Goal: Task Accomplishment & Management: Manage account settings

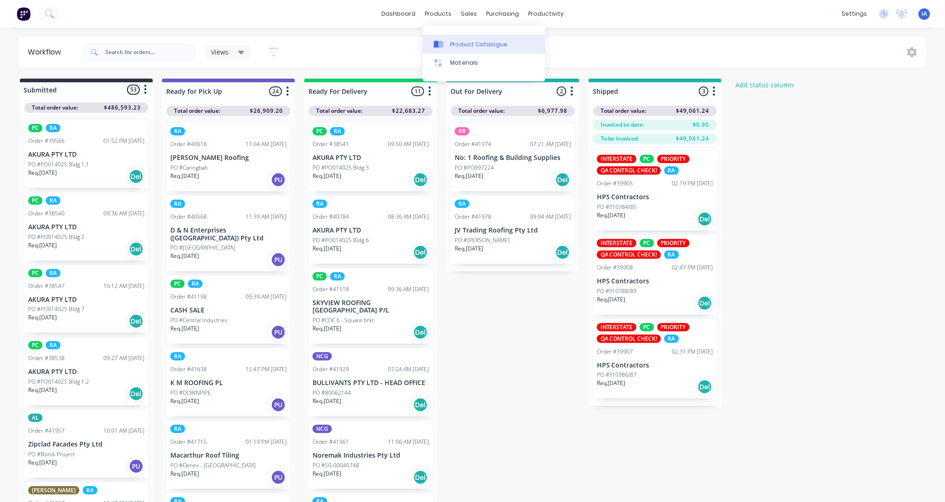
click at [469, 42] on div "Product Catalogue" at bounding box center [479, 44] width 57 height 8
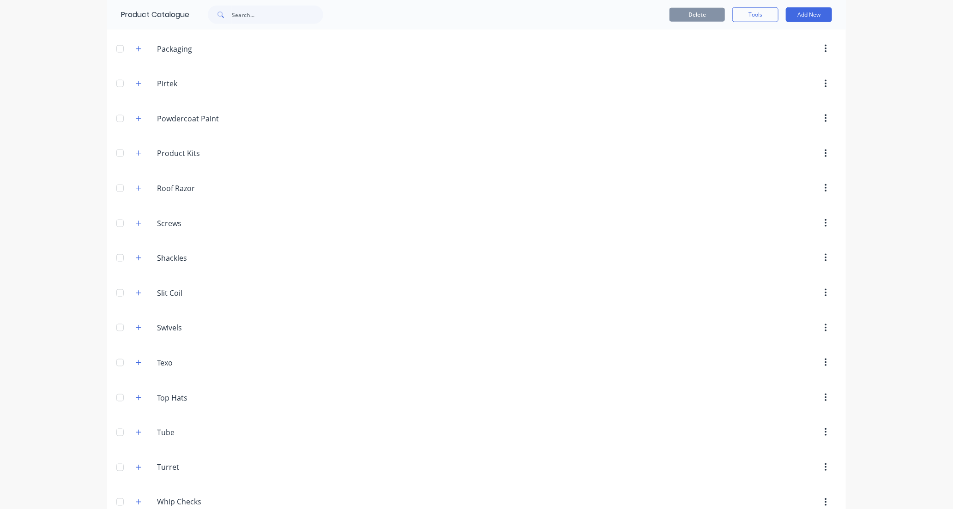
scroll to position [676, 0]
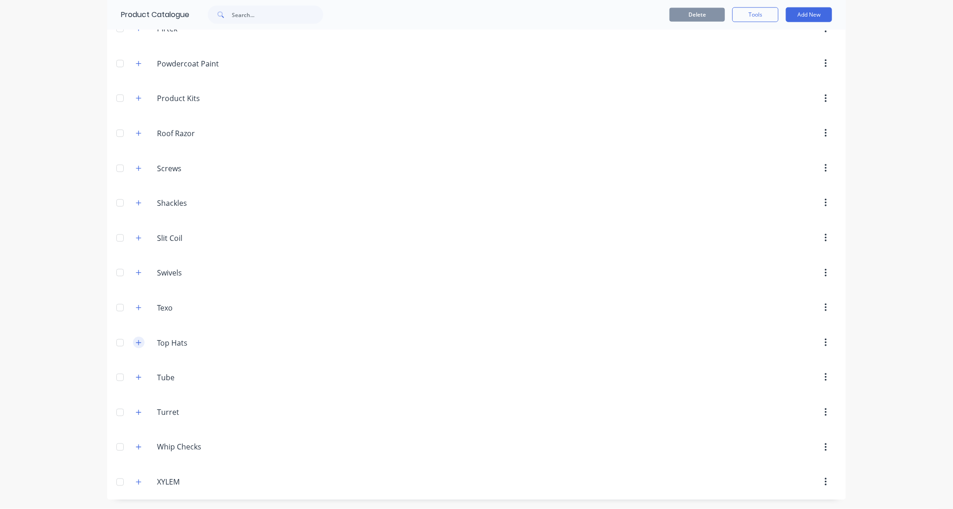
click at [137, 345] on icon "button" at bounding box center [139, 343] width 6 height 6
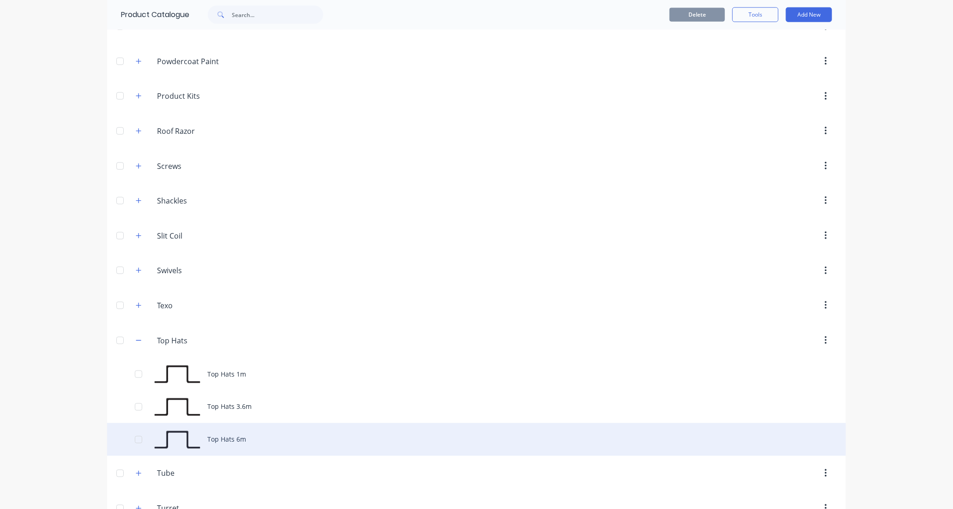
click at [292, 454] on div "Top Hats 6m" at bounding box center [476, 440] width 739 height 33
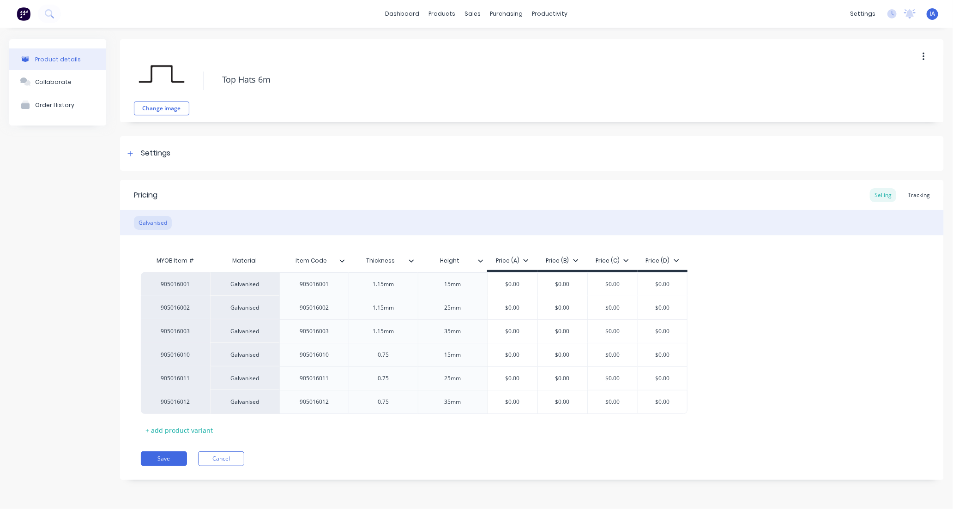
type textarea "x"
click at [914, 193] on div "Tracking" at bounding box center [918, 195] width 31 height 14
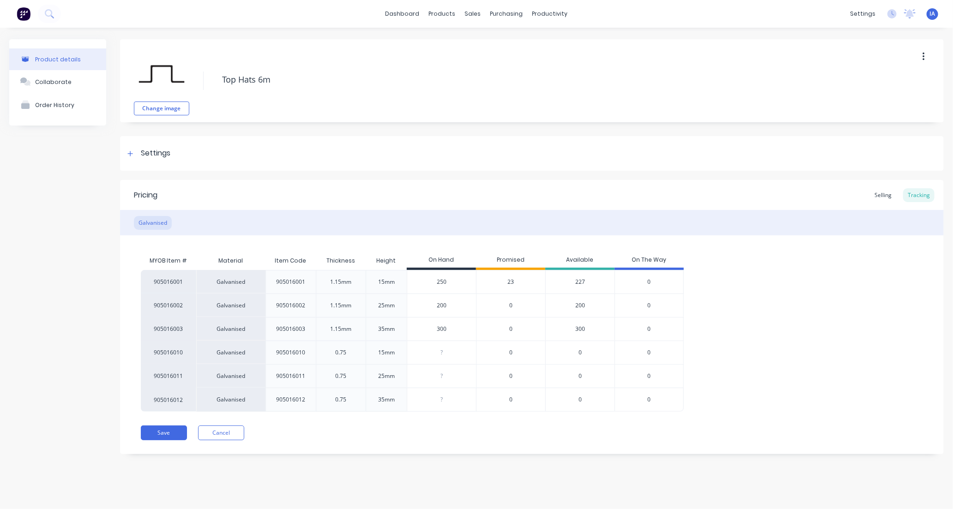
click at [440, 283] on input "250" at bounding box center [441, 282] width 69 height 8
type input "20"
type textarea "x"
type input "2"
type textarea "x"
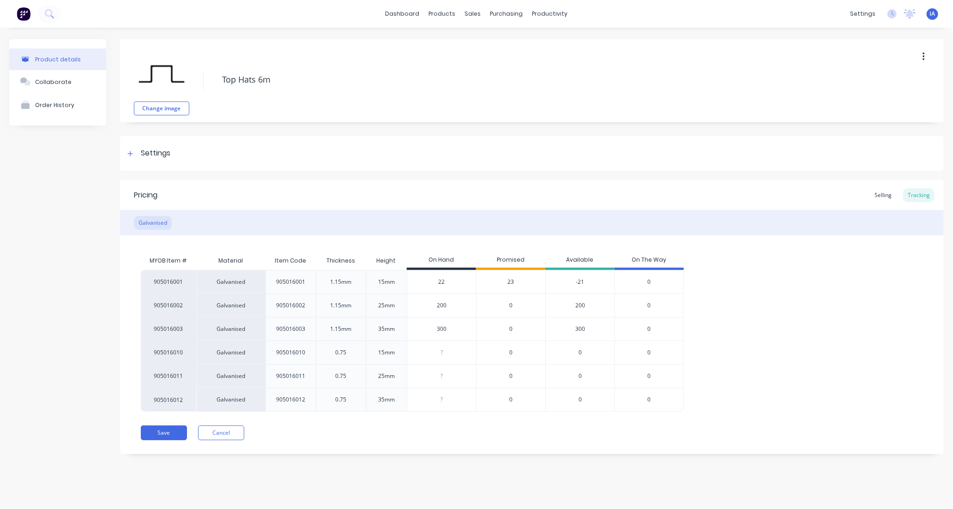
type input "223"
type textarea "x"
type input "223"
click at [798, 330] on div "905016001 Galvanised 905016001 1.15mm 15mm 223 223 23 200 0 905016002 Galvanise…" at bounding box center [532, 341] width 782 height 142
click at [169, 435] on button "Save" at bounding box center [164, 433] width 46 height 15
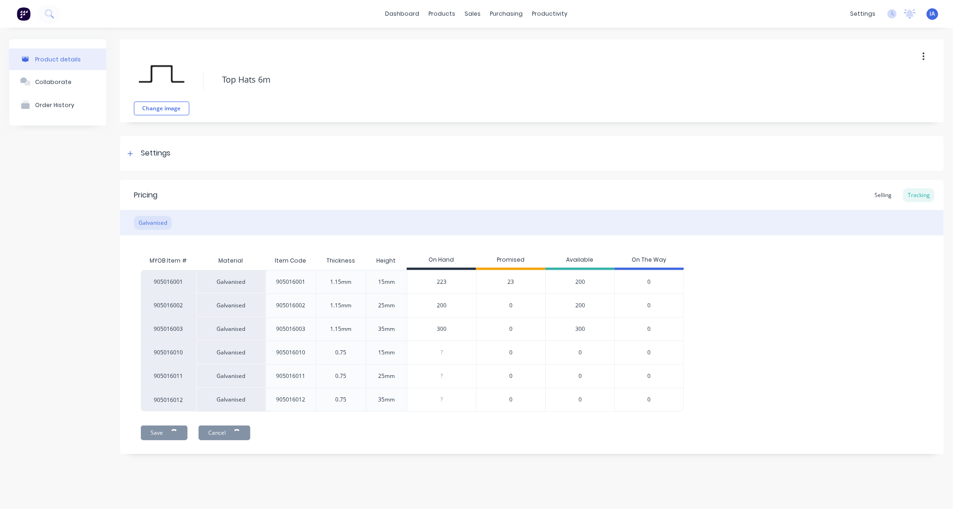
type textarea "x"
